Goal: Learn about a topic: Learn about a topic

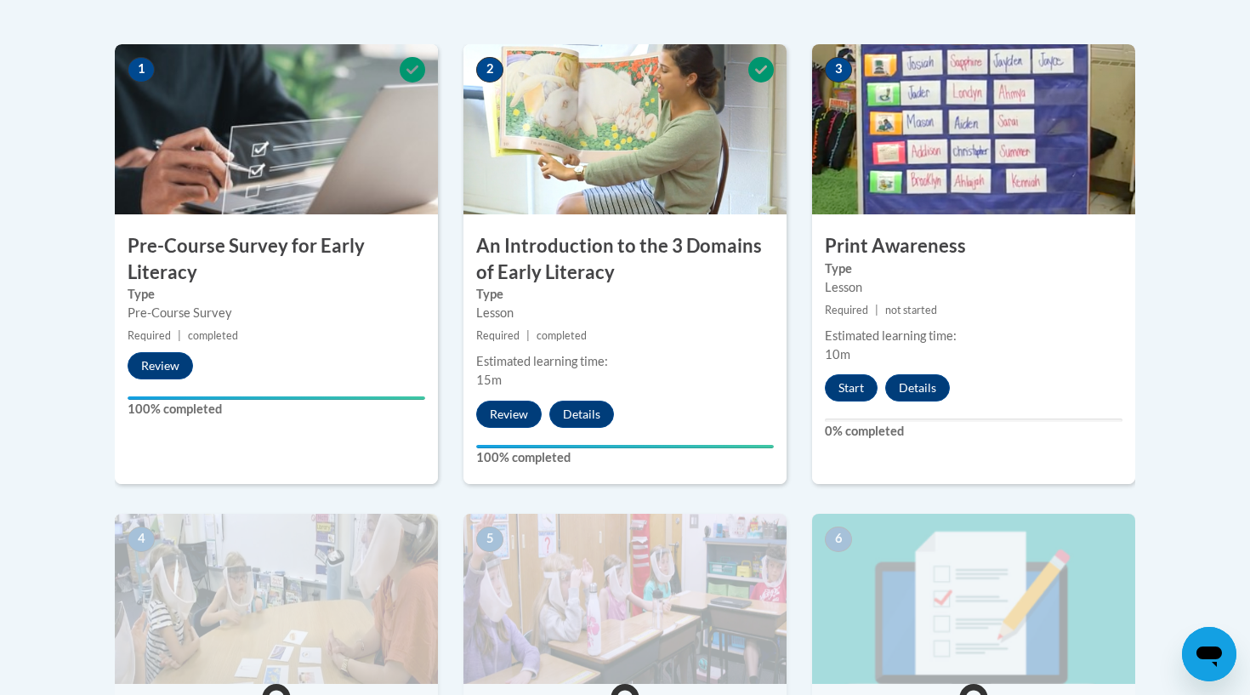
scroll to position [525, 0]
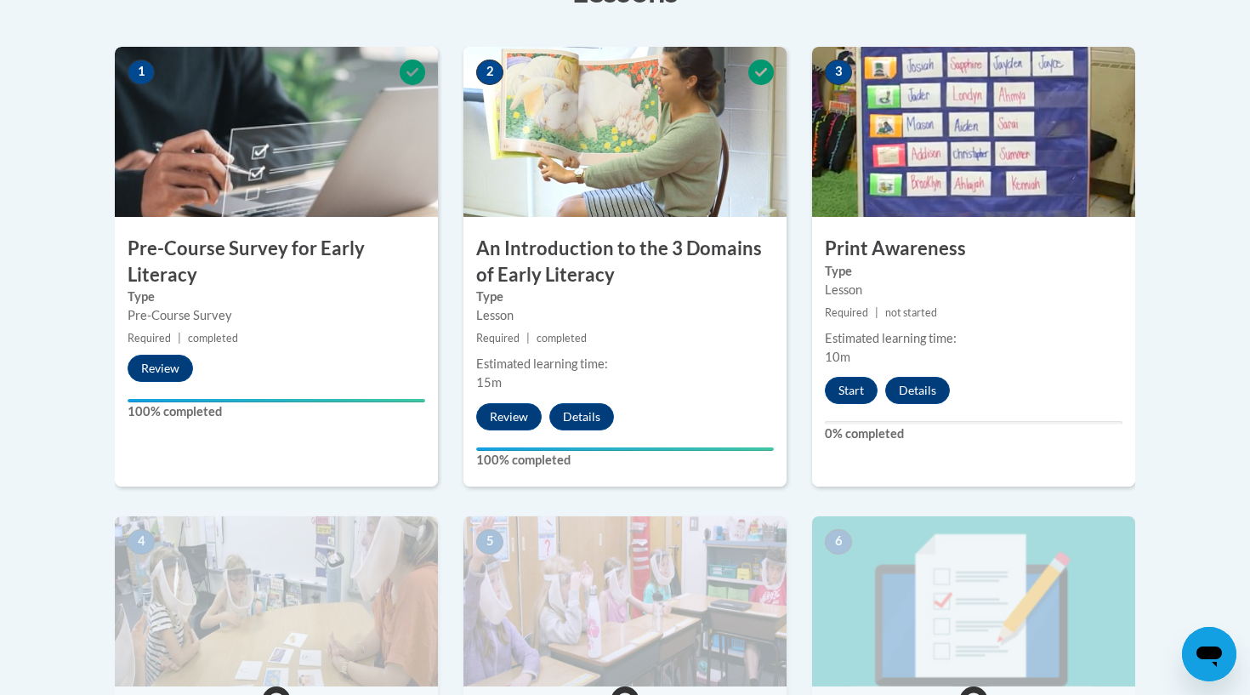
click at [914, 192] on img at bounding box center [973, 132] width 323 height 170
click at [848, 381] on button "Start" at bounding box center [851, 390] width 53 height 27
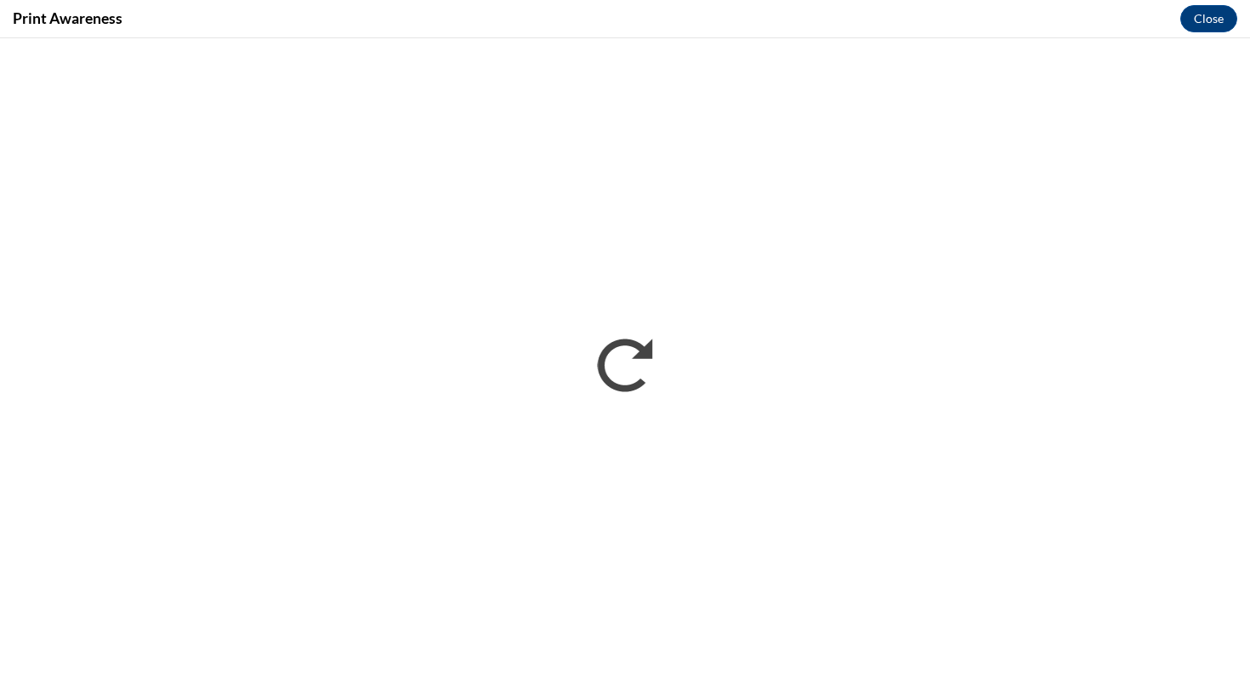
scroll to position [0, 0]
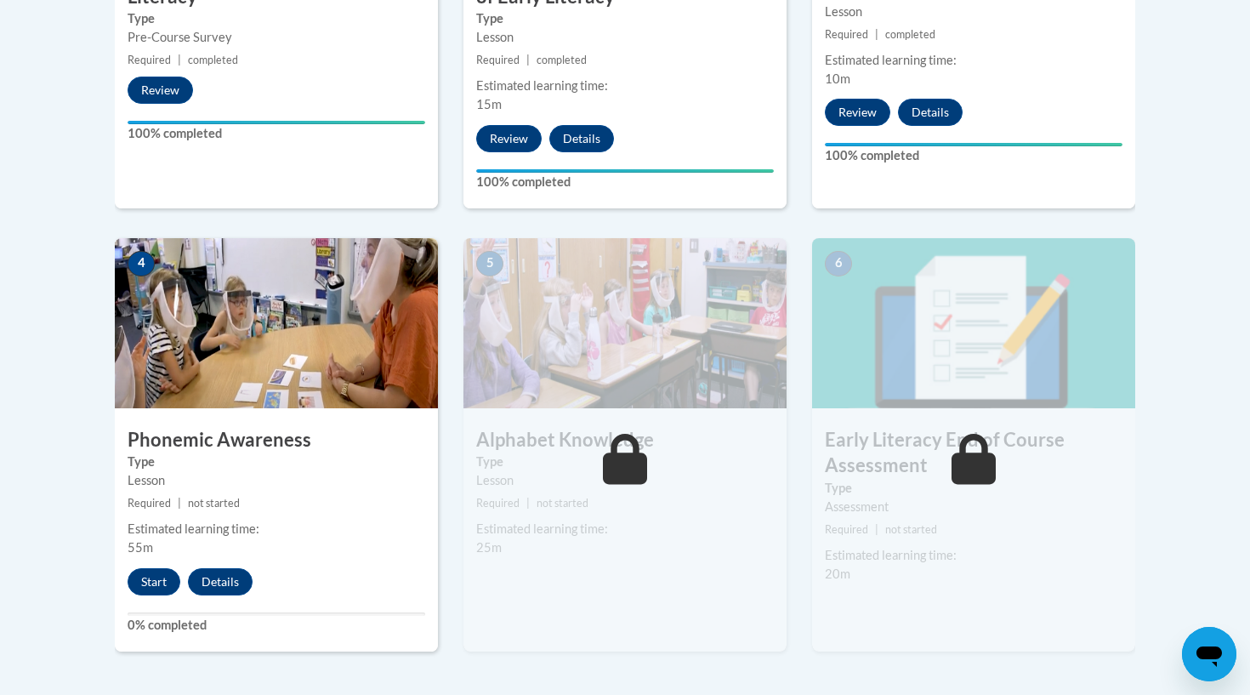
scroll to position [913, 0]
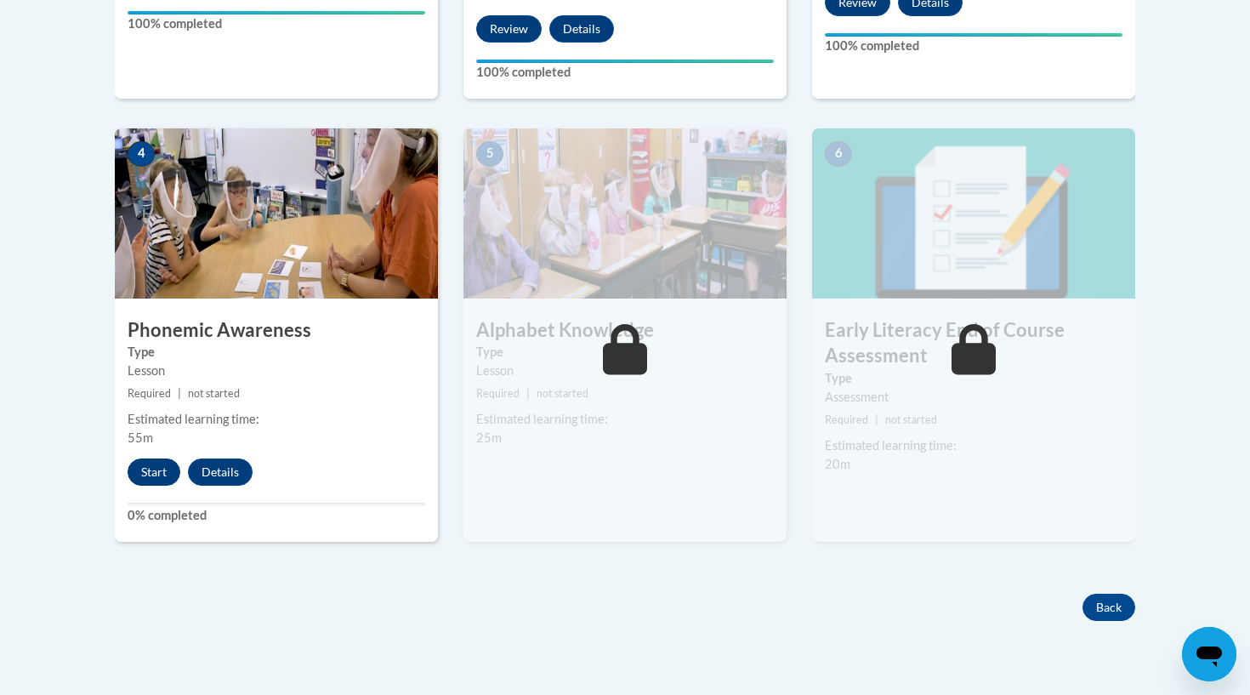
click at [153, 475] on button "Start" at bounding box center [154, 471] width 53 height 27
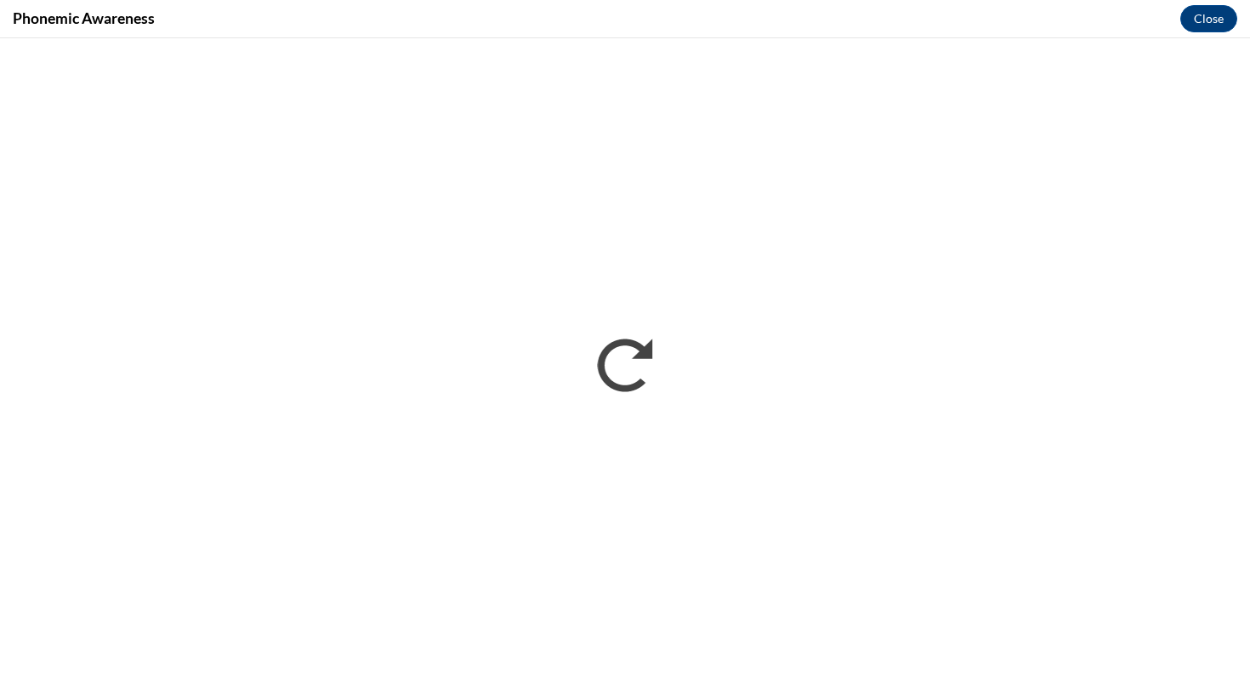
scroll to position [0, 0]
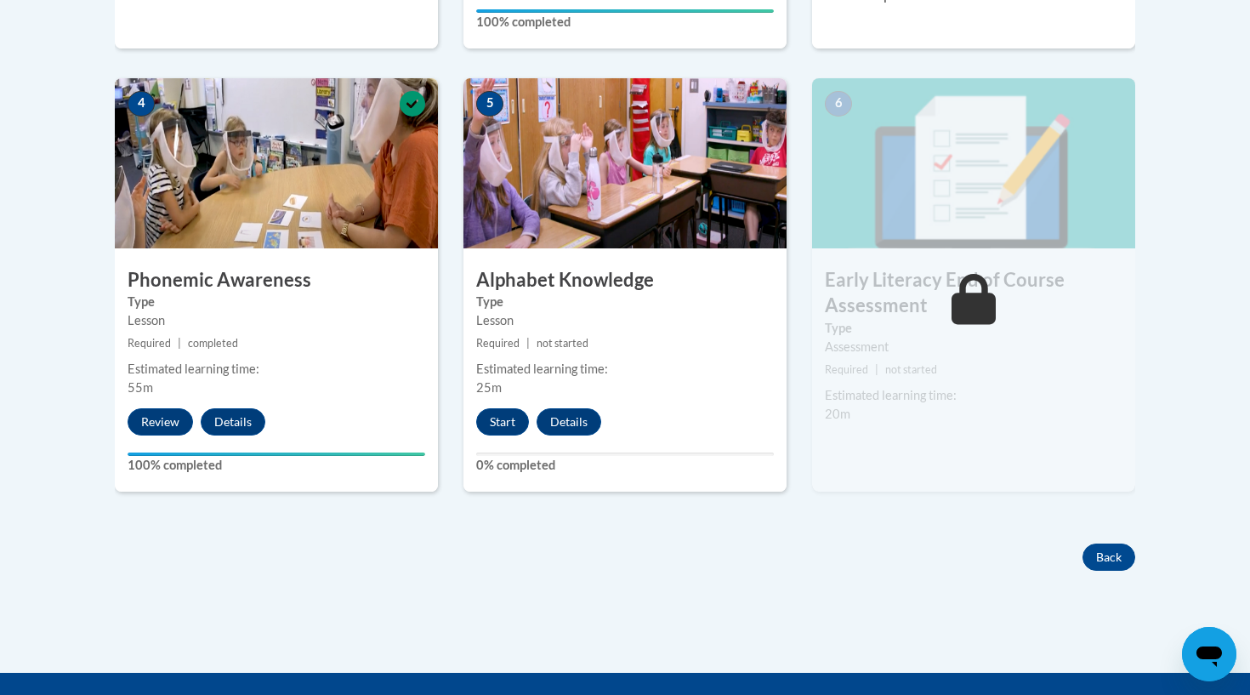
scroll to position [968, 0]
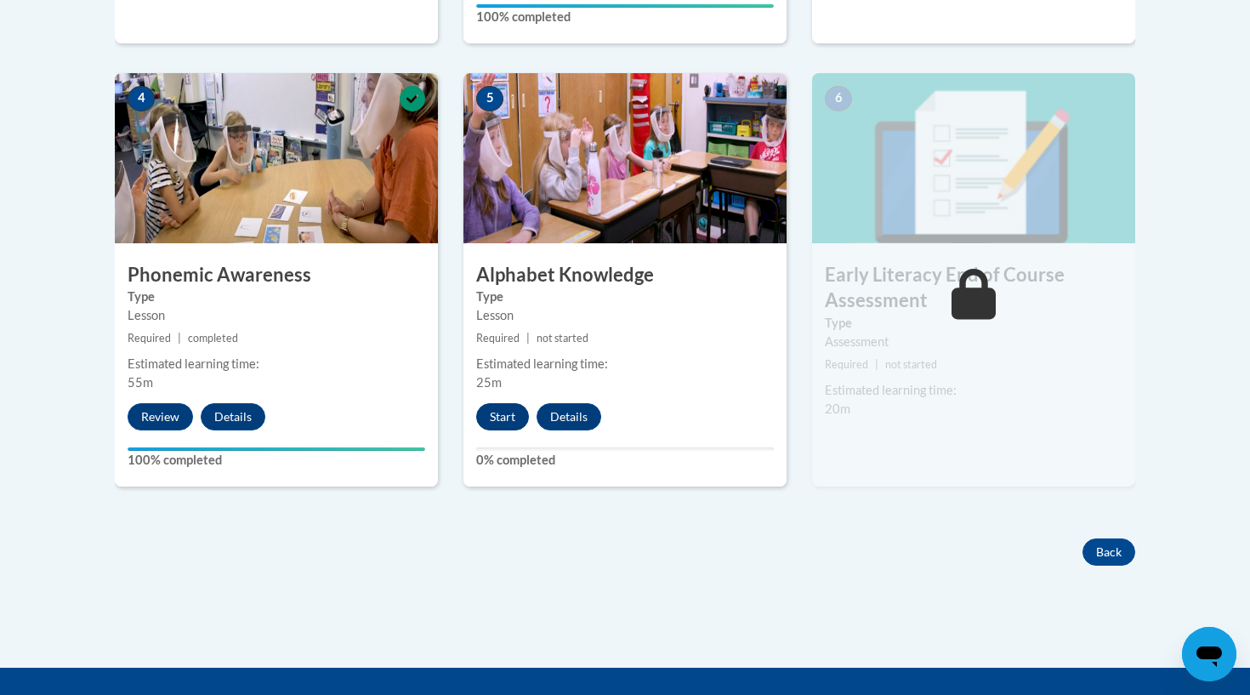
click at [512, 424] on button "Start" at bounding box center [502, 416] width 53 height 27
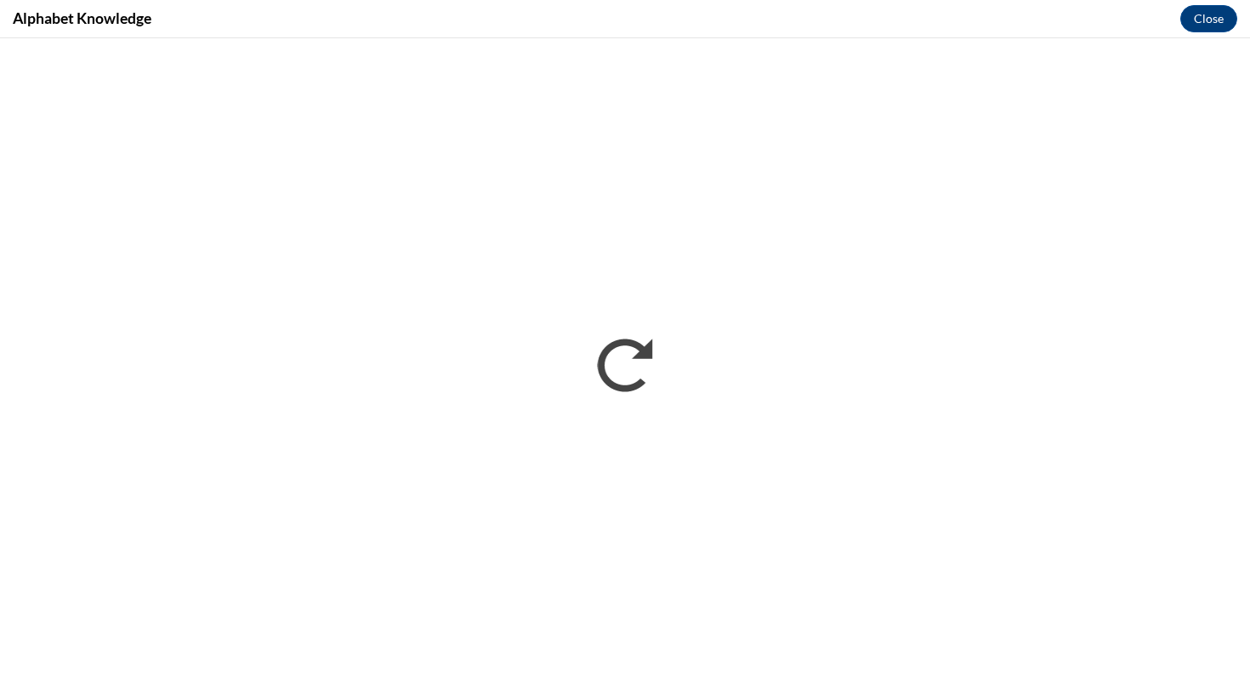
scroll to position [0, 0]
drag, startPoint x: 247, startPoint y: 36, endPoint x: 844, endPoint y: 10, distance: 597.6
click at [844, 10] on div "Alphabet Knowledge Close" at bounding box center [625, 19] width 1250 height 38
